Goal: Information Seeking & Learning: Check status

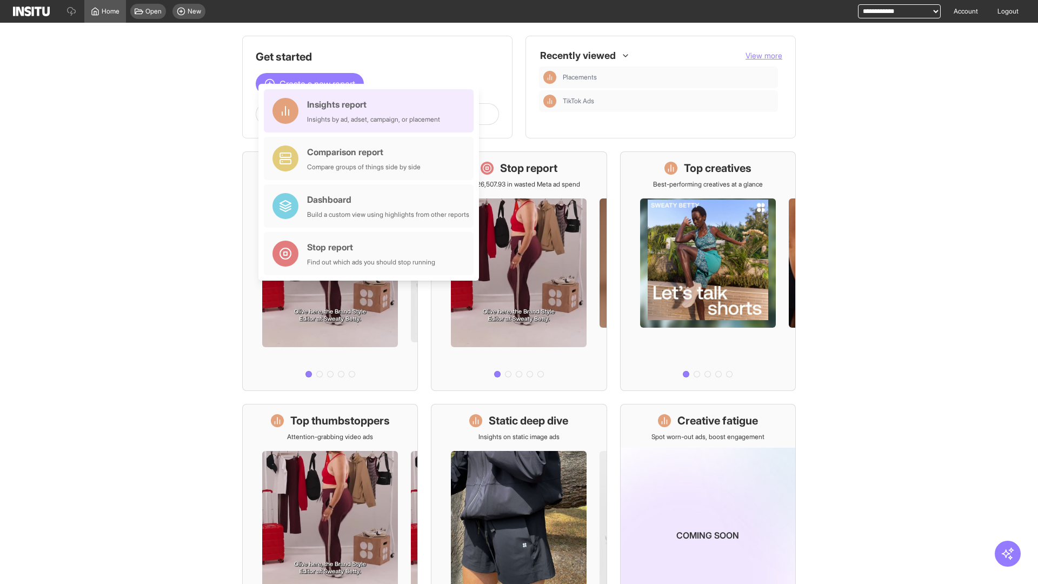
click at [371, 111] on div "Insights report Insights by ad, adset, campaign, or placement" at bounding box center [373, 111] width 133 height 26
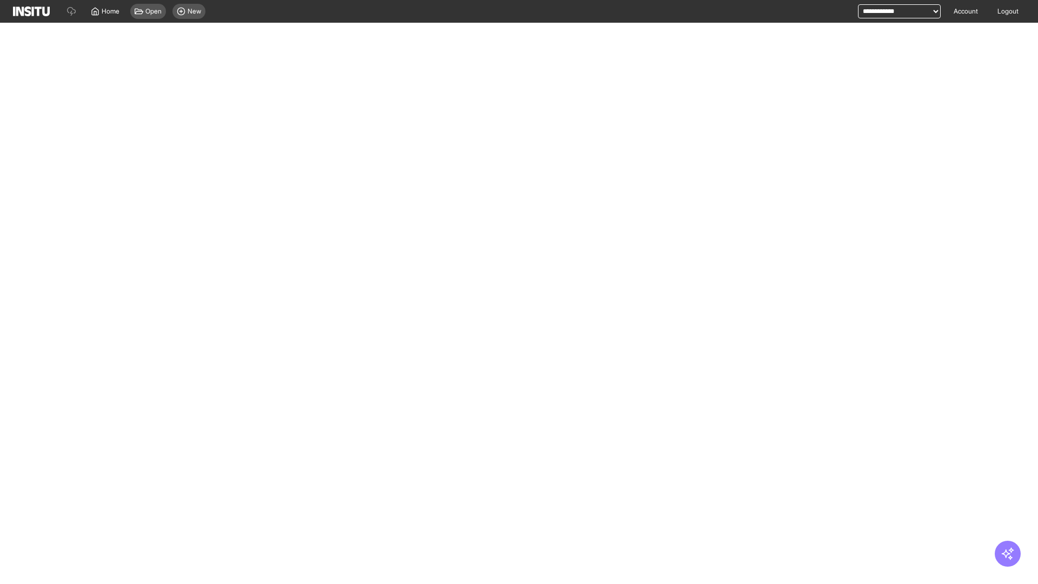
select select "**"
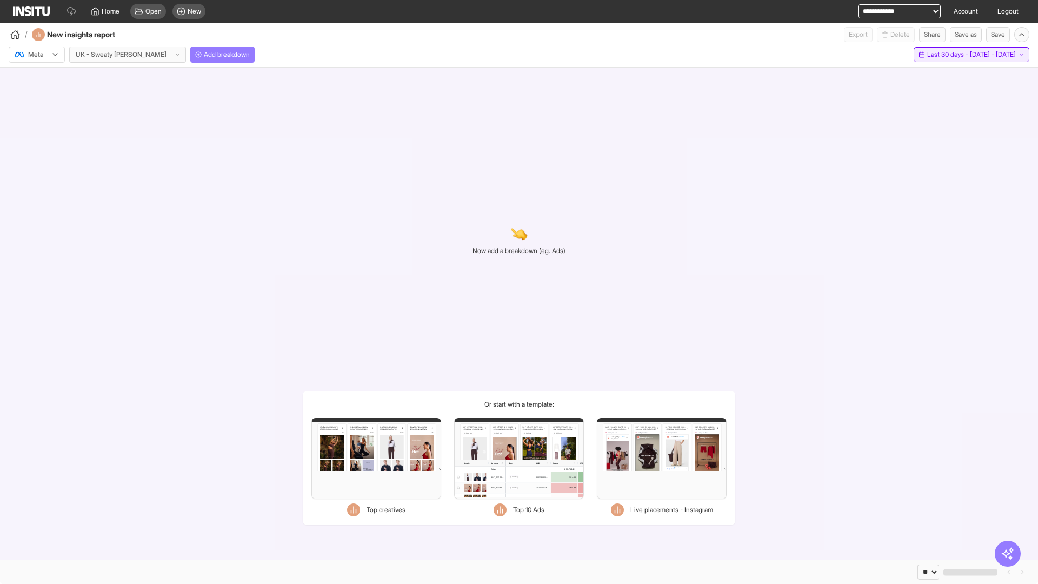
click at [950, 55] on span "Last 30 days - [DATE] - [DATE]" at bounding box center [971, 54] width 89 height 9
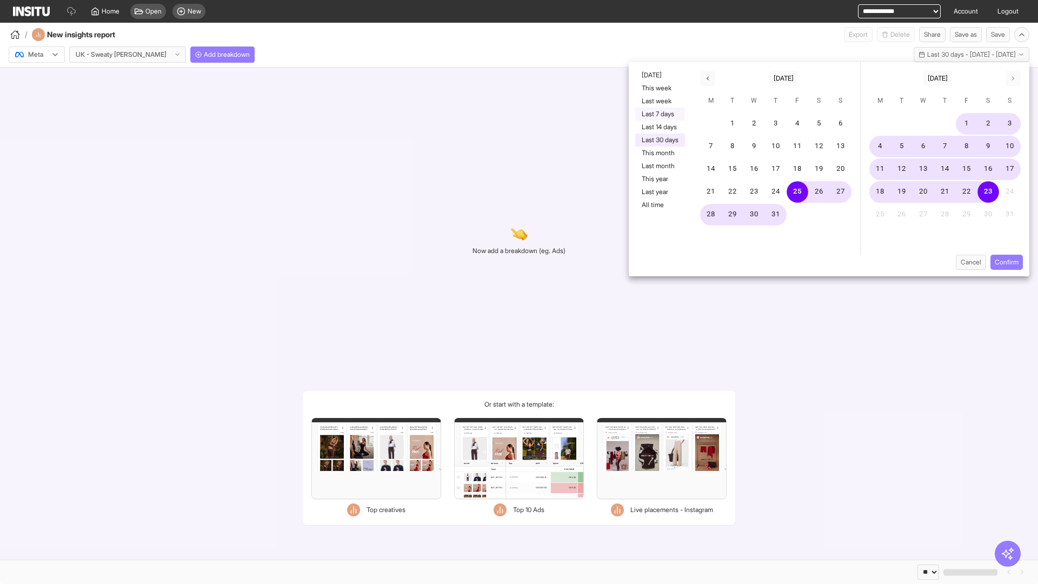
click at [659, 114] on button "Last 7 days" at bounding box center [660, 114] width 50 height 13
